Goal: Task Accomplishment & Management: Manage account settings

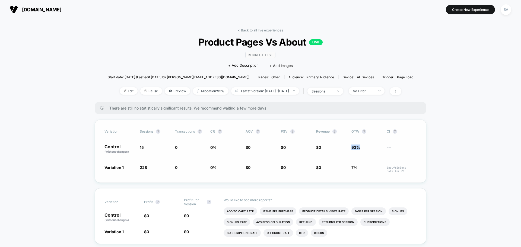
drag, startPoint x: 359, startPoint y: 146, endPoint x: 330, endPoint y: 145, distance: 28.8
click at [333, 145] on div "Control (without changes) 15 0 0 % $ 0 $ 0 $ 0 93% ---" at bounding box center [260, 149] width 312 height 9
drag, startPoint x: 159, startPoint y: 145, endPoint x: 144, endPoint y: 148, distance: 15.4
click at [144, 148] on span "15" at bounding box center [155, 149] width 30 height 9
click at [18, 10] on button "[DOMAIN_NAME]" at bounding box center [35, 9] width 55 height 9
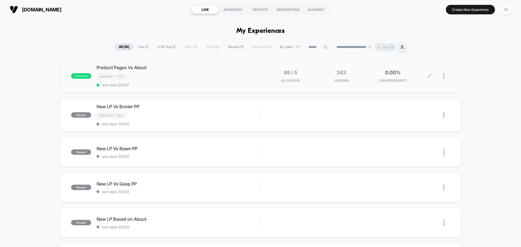
click at [445, 77] on div at bounding box center [446, 76] width 7 height 13
click at [408, 71] on div "Pause" at bounding box center [415, 70] width 49 height 12
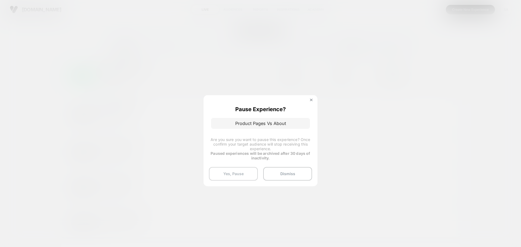
click at [239, 171] on button "Yes, Pause" at bounding box center [233, 174] width 49 height 14
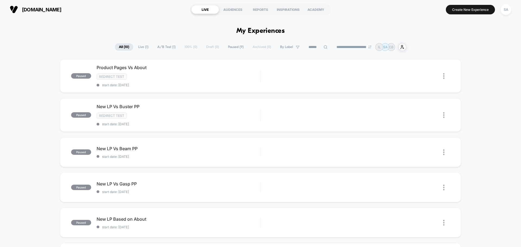
click at [17, 8] on img at bounding box center [14, 9] width 8 height 8
